Goal: Entertainment & Leisure: Consume media (video, audio)

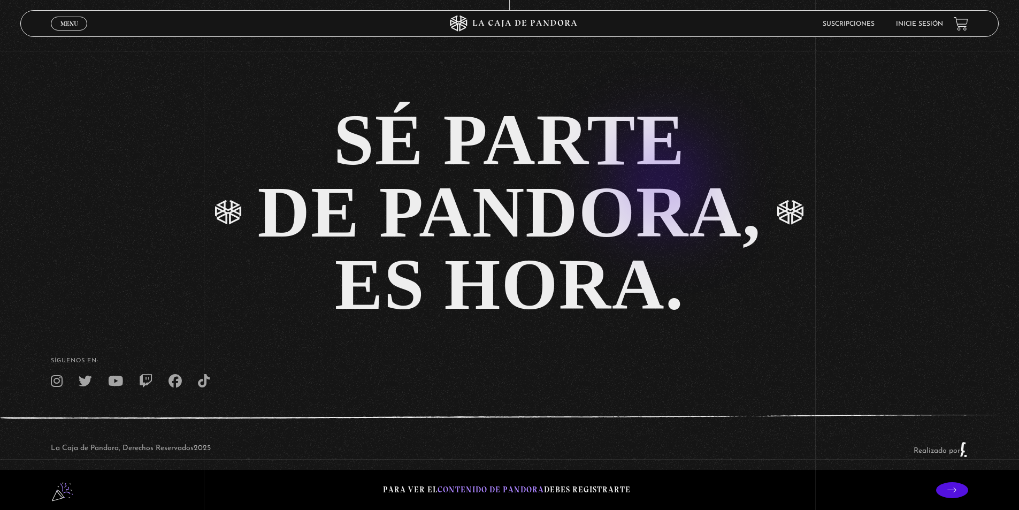
scroll to position [2648, 0]
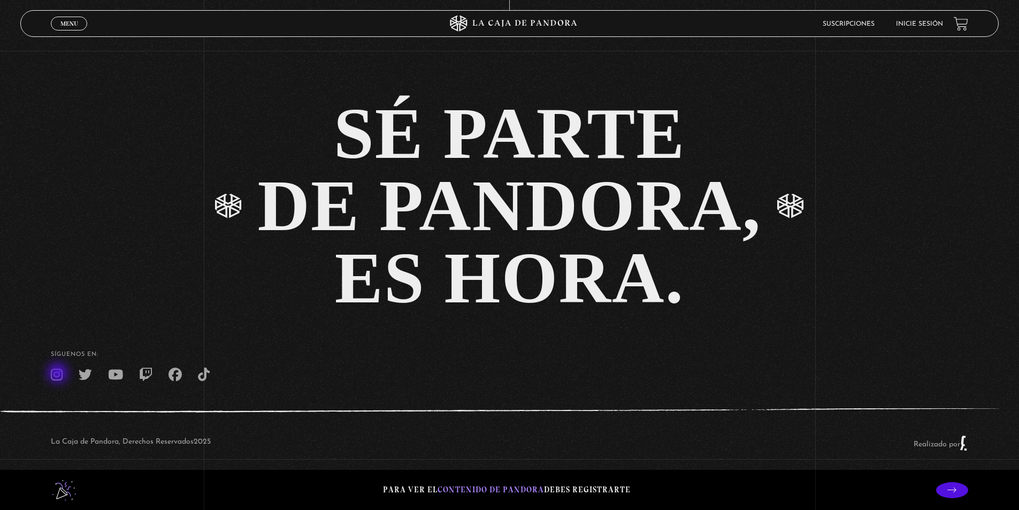
click at [59, 374] on icon at bounding box center [57, 374] width 12 height 13
click at [845, 22] on link "Suscripciones" at bounding box center [849, 24] width 52 height 6
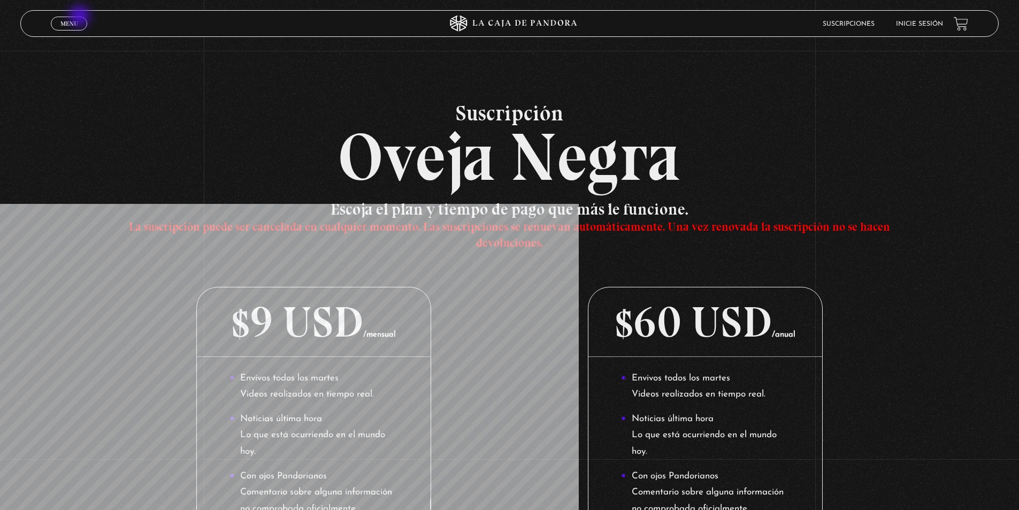
click at [81, 17] on link "Menu Cerrar" at bounding box center [69, 24] width 36 height 14
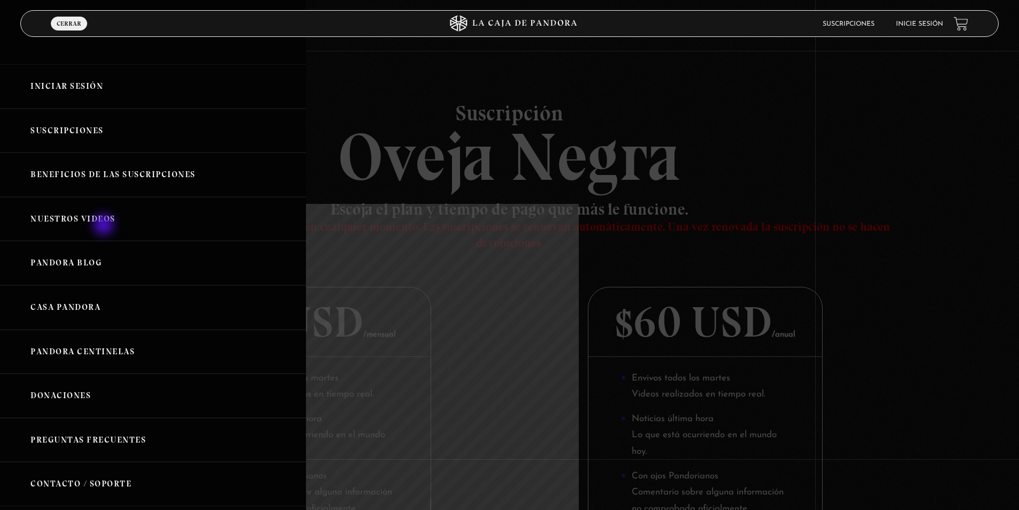
click at [104, 226] on link "Nuestros Videos" at bounding box center [153, 219] width 306 height 44
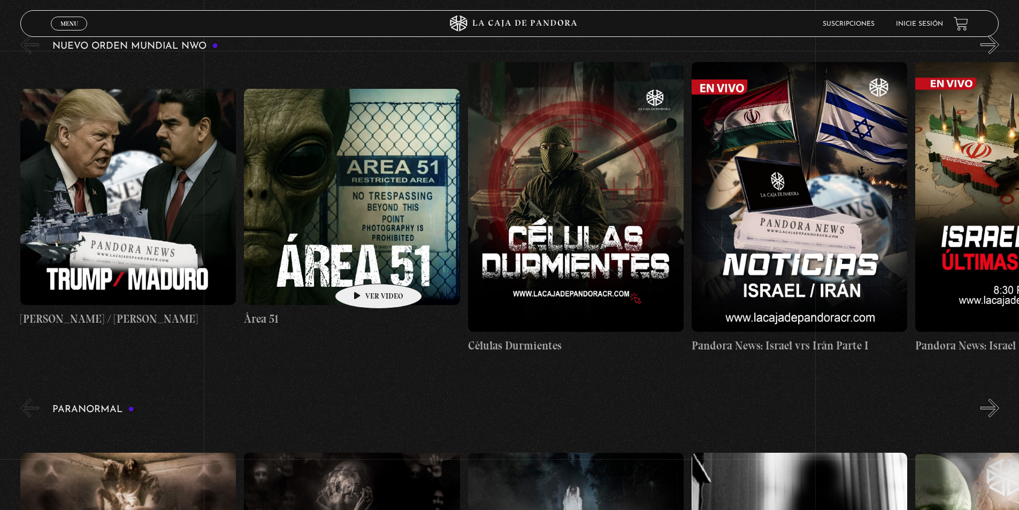
scroll to position [214, 0]
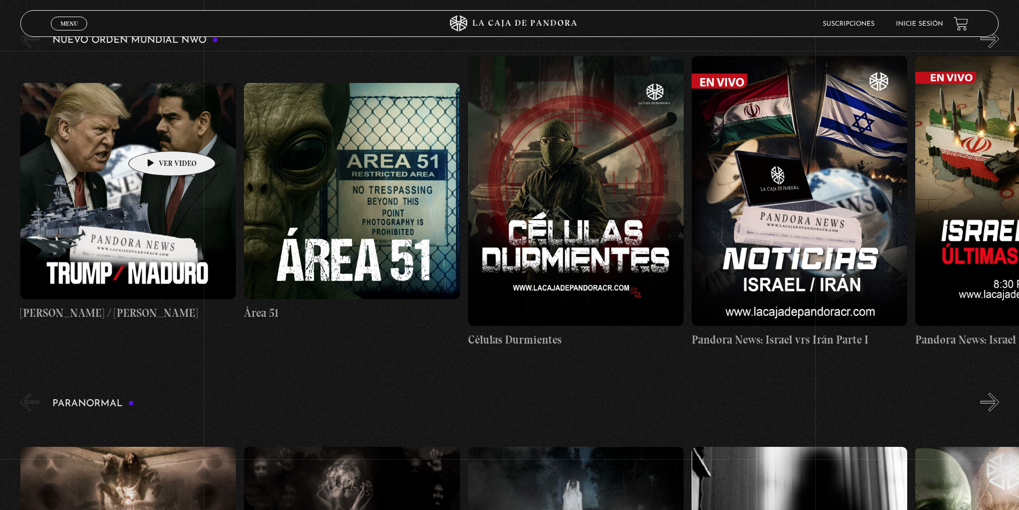
click at [155, 135] on figure at bounding box center [128, 191] width 216 height 216
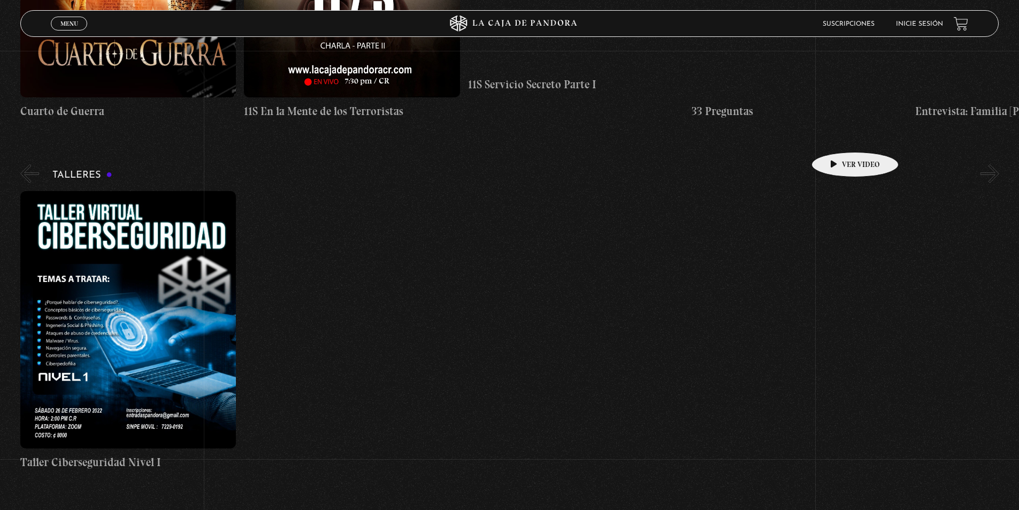
scroll to position [5954, 0]
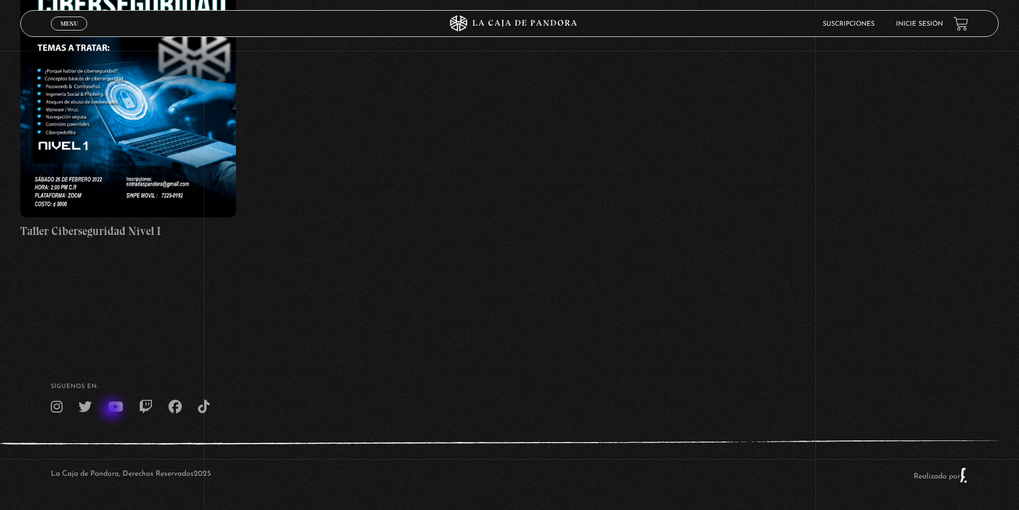
click at [113, 410] on icon at bounding box center [115, 406] width 15 height 13
